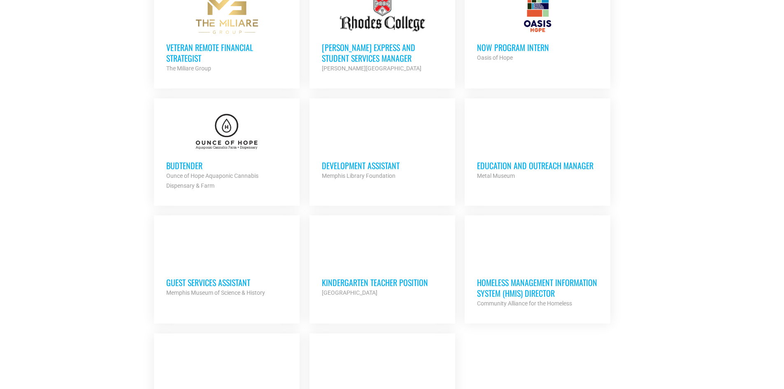
scroll to position [741, 0]
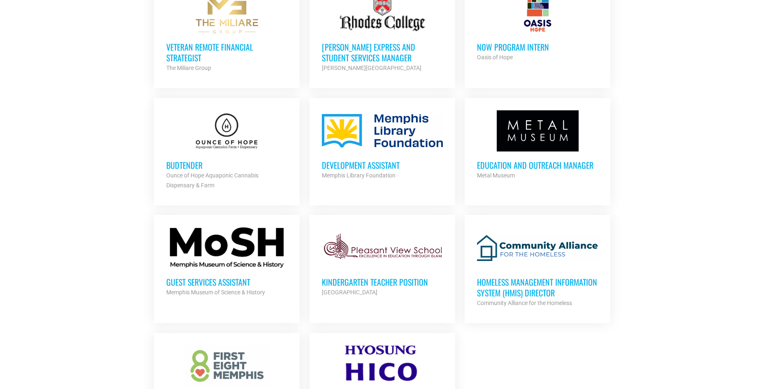
click at [247, 245] on div at bounding box center [226, 247] width 121 height 41
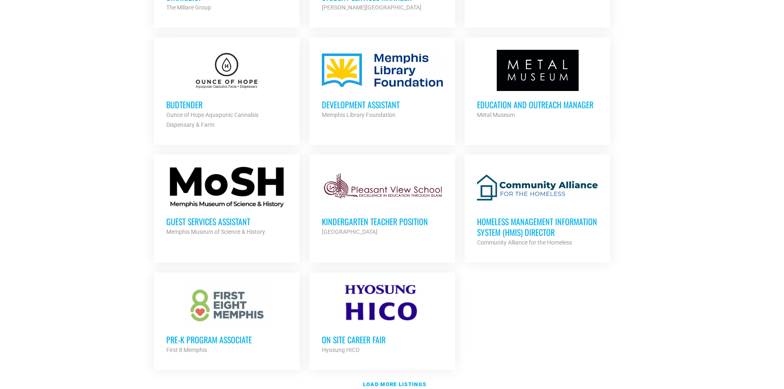
scroll to position [823, 0]
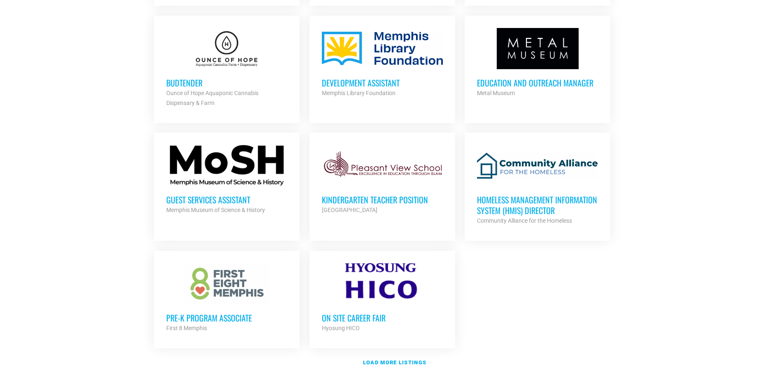
click at [396, 361] on strong "Load more listings" at bounding box center [394, 362] width 63 height 6
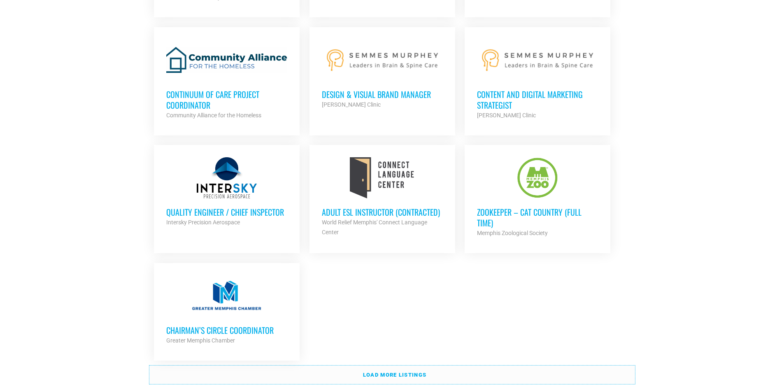
scroll to position [1688, 0]
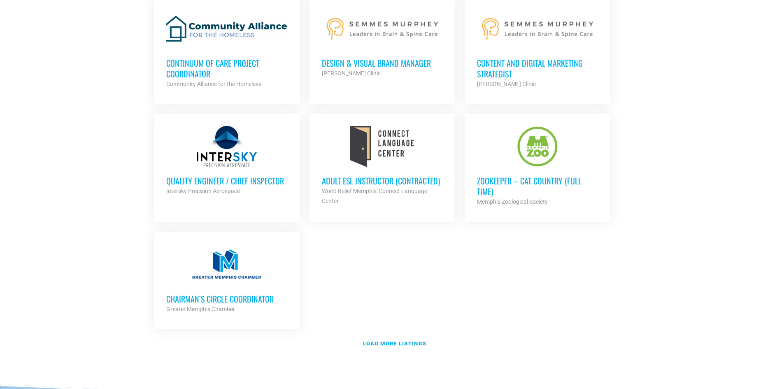
click at [404, 344] on link "Load more listings" at bounding box center [392, 343] width 486 height 19
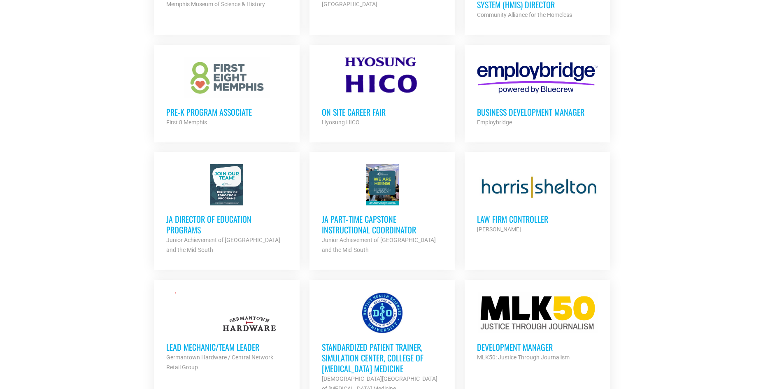
scroll to position [700, 0]
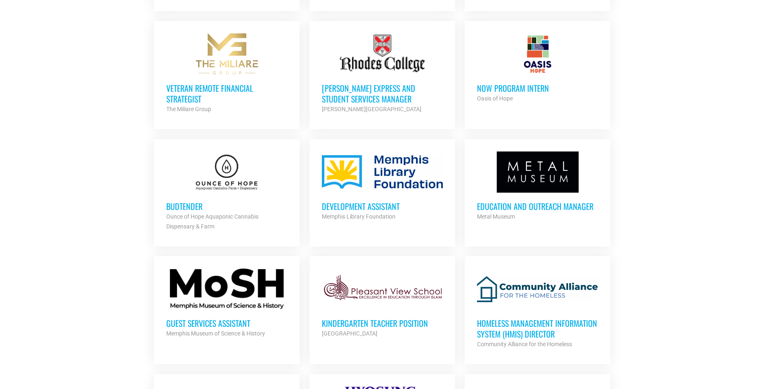
click at [248, 290] on div at bounding box center [226, 288] width 121 height 41
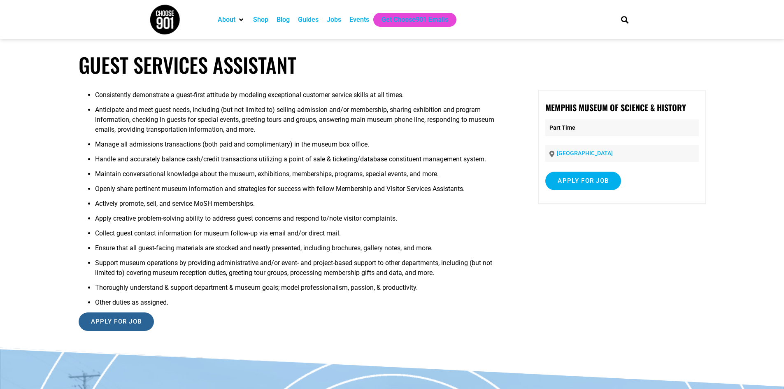
click at [128, 324] on input "Apply for job" at bounding box center [117, 321] width 76 height 19
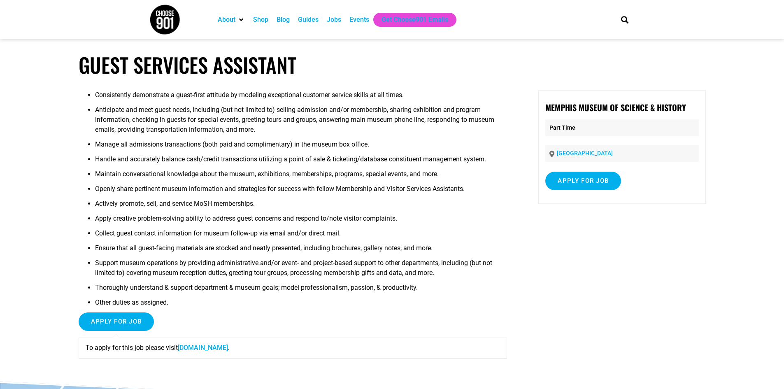
click at [217, 345] on link "[DOMAIN_NAME]" at bounding box center [203, 348] width 50 height 8
